Goal: Task Accomplishment & Management: Manage account settings

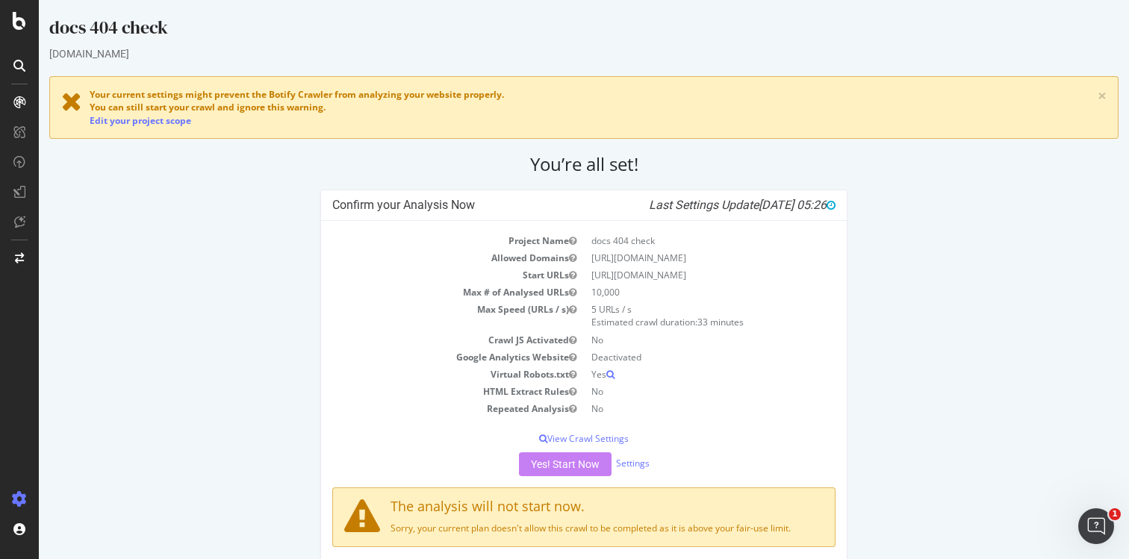
scroll to position [30, 0]
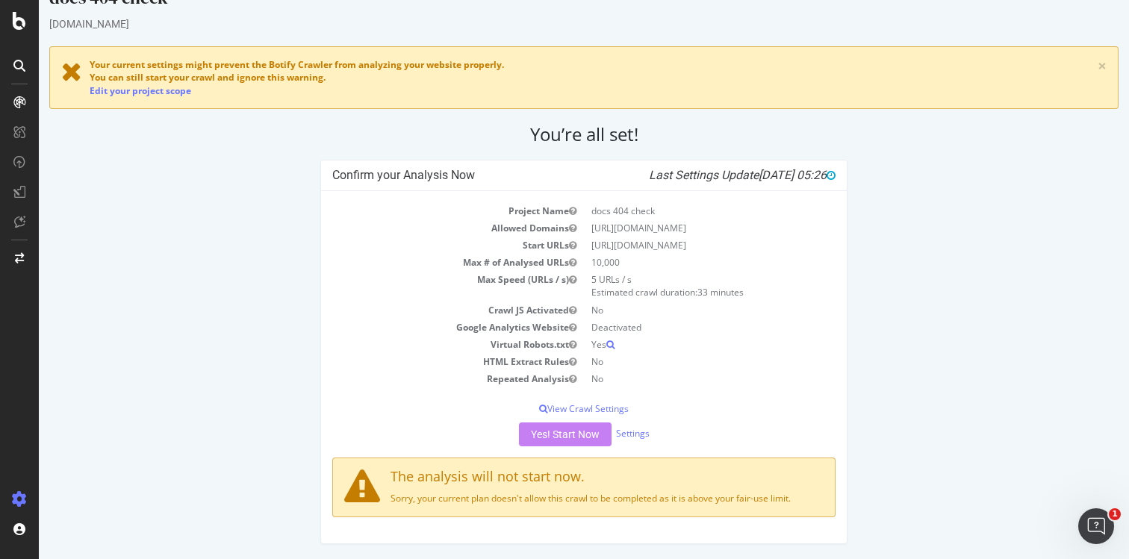
click at [549, 435] on div "Yes! Start Now Settings" at bounding box center [583, 435] width 503 height 24
click at [548, 436] on div "Yes! Start Now Settings" at bounding box center [583, 435] width 503 height 24
click at [488, 367] on td "HTML Extract Rules" at bounding box center [458, 361] width 252 height 17
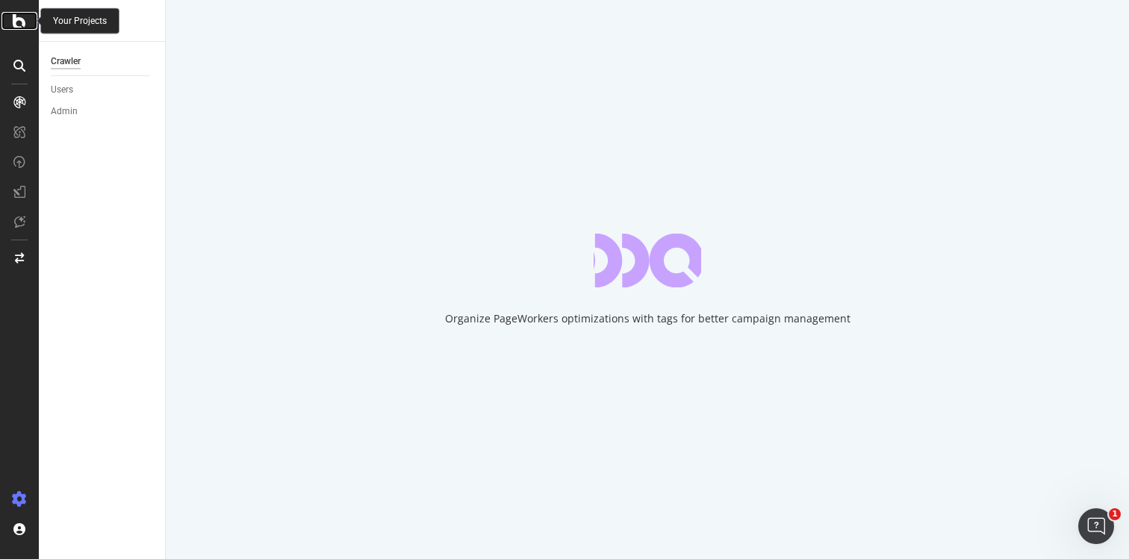
click at [21, 25] on icon at bounding box center [19, 21] width 13 height 18
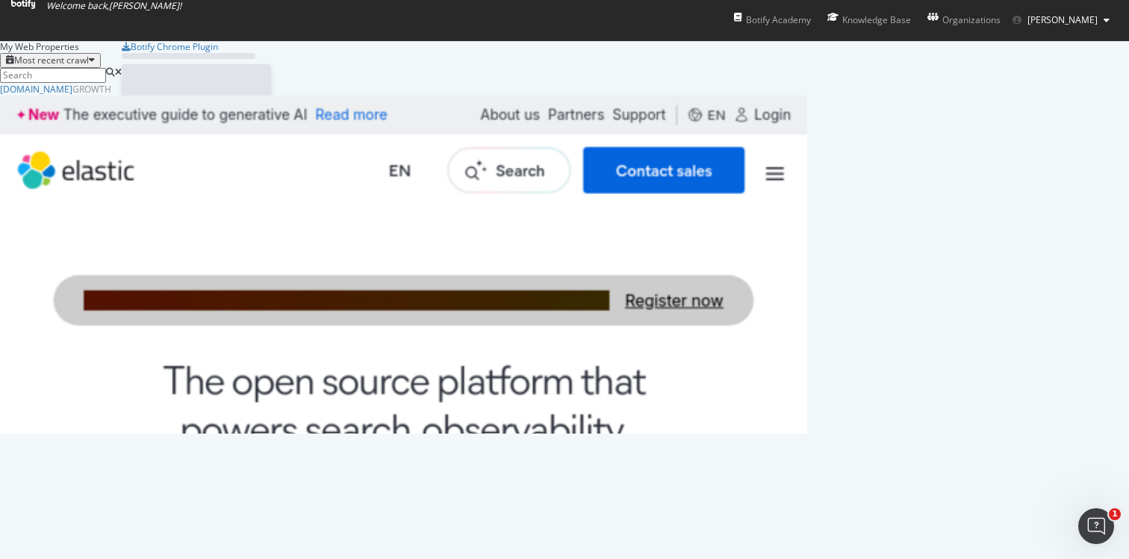
scroll to position [559, 1129]
